Goal: Use online tool/utility: Utilize a website feature to perform a specific function

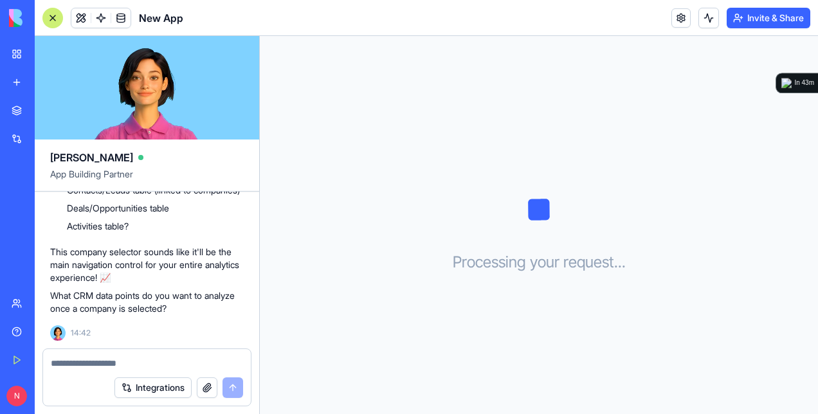
scroll to position [2050, 0]
click at [185, 365] on textarea at bounding box center [147, 363] width 192 height 13
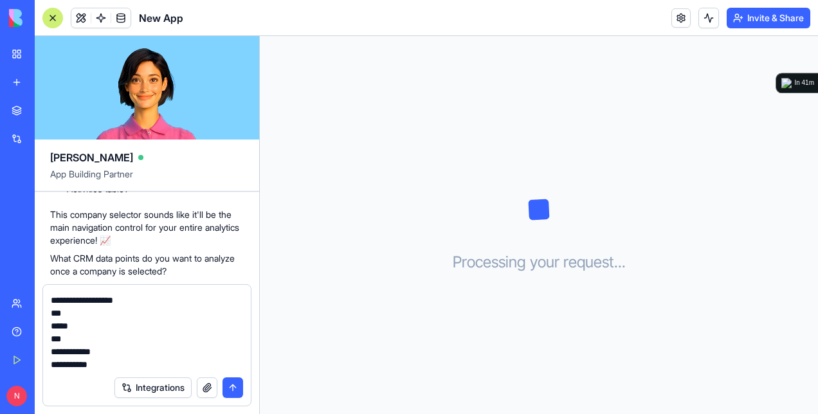
scroll to position [37, 0]
type textarea "**********"
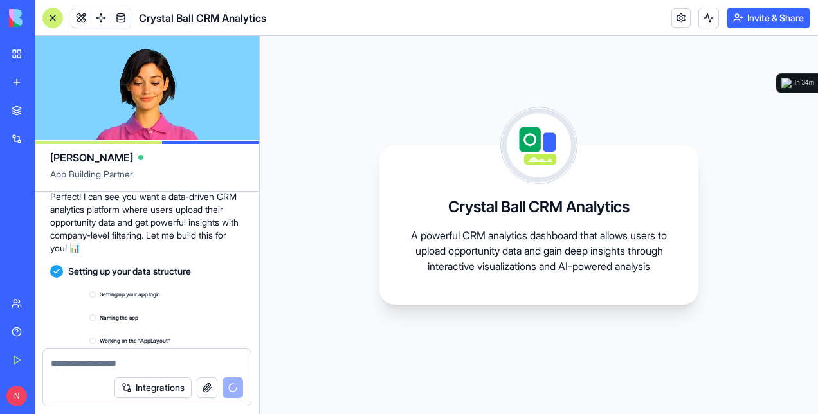
scroll to position [2423, 0]
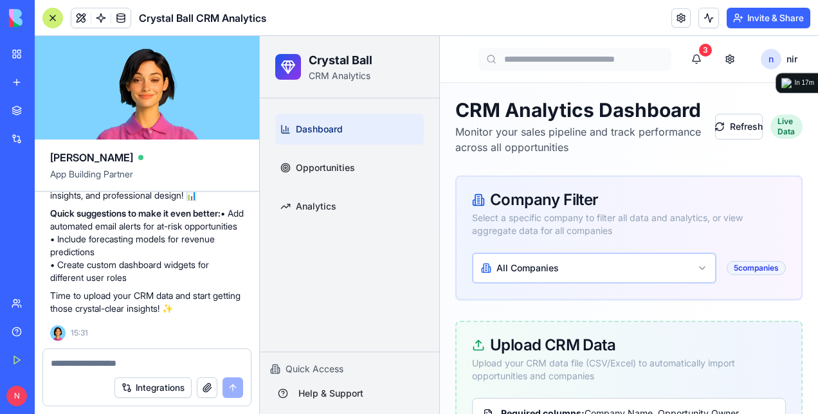
click at [59, 24] on div at bounding box center [52, 18] width 21 height 21
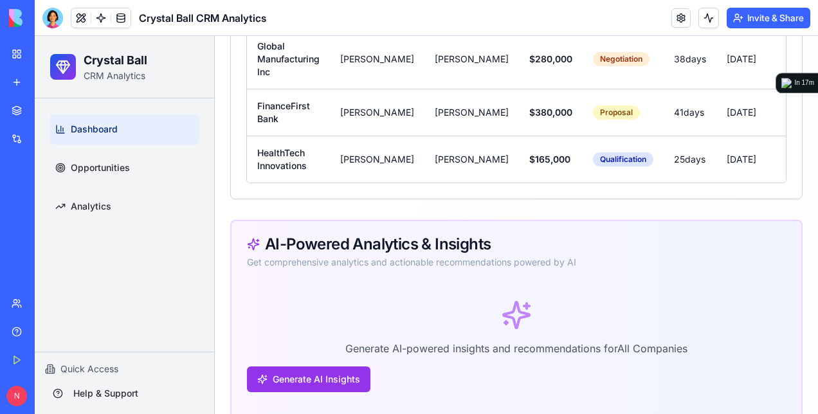
scroll to position [1649, 0]
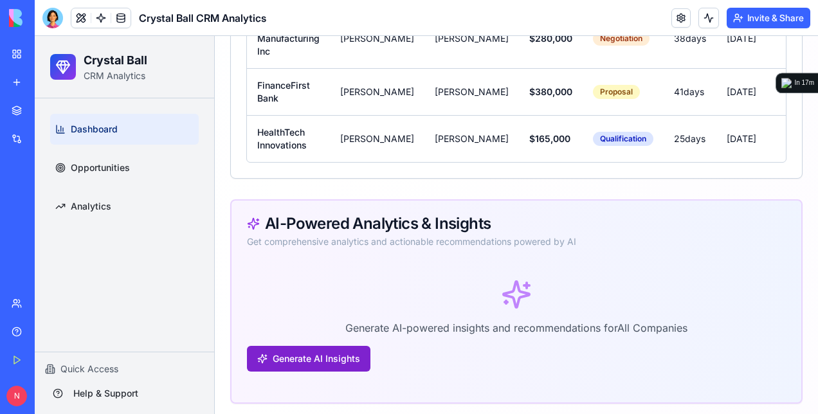
click at [311, 355] on button "Generate AI Insights" at bounding box center [308, 359] width 123 height 26
